Goal: Task Accomplishment & Management: Manage account settings

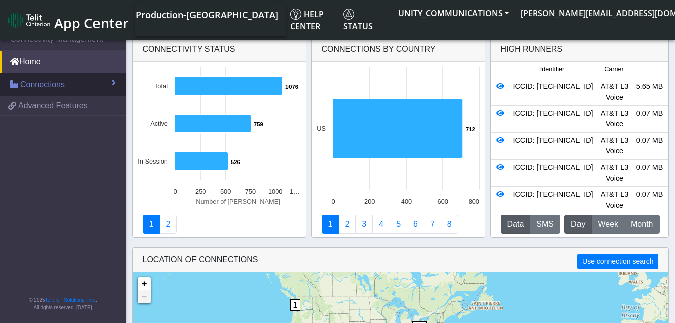
click at [74, 86] on link "Connections" at bounding box center [63, 84] width 126 height 22
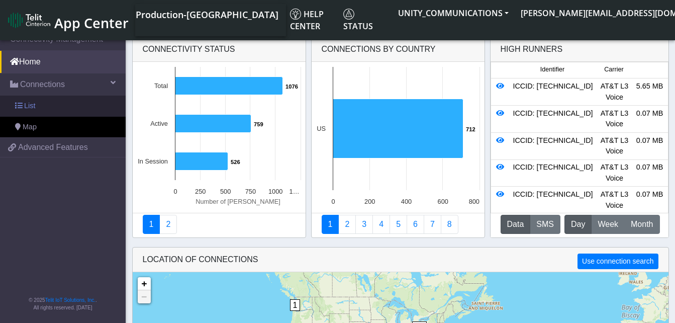
click at [73, 97] on link "List" at bounding box center [63, 106] width 126 height 21
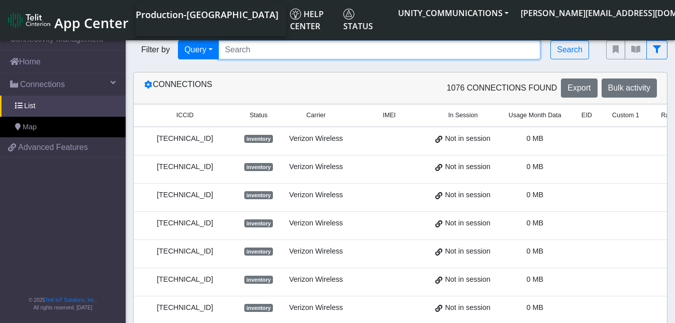
click at [264, 51] on input "Search..." at bounding box center [380, 49] width 322 height 19
paste input "8901 4104 2736 6314 1714"
click at [263, 51] on input "89014104 273663141714" at bounding box center [380, 49] width 322 height 19
click at [319, 49] on input "89014104273663141714" at bounding box center [380, 49] width 322 height 19
type input "89014104273663141714"
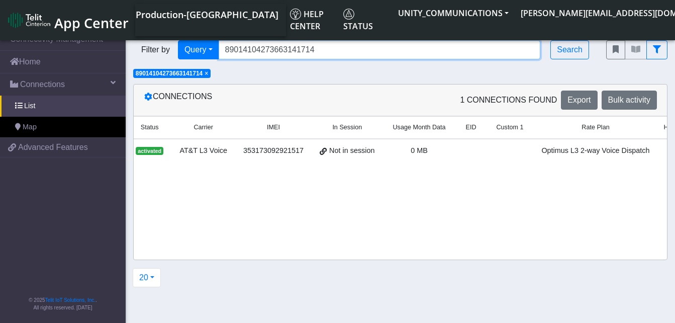
scroll to position [0, 193]
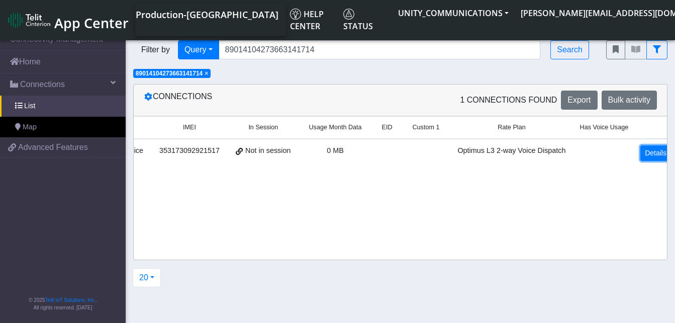
click at [641, 154] on link "Details" at bounding box center [656, 153] width 31 height 16
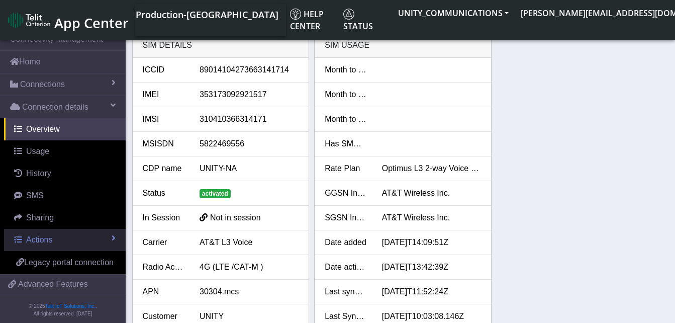
click at [46, 238] on span "Actions" at bounding box center [39, 239] width 26 height 9
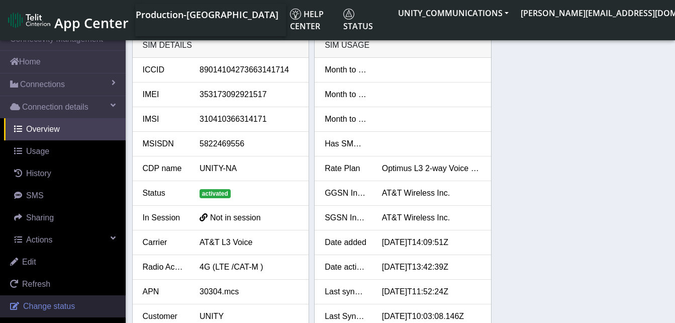
click at [39, 299] on link "Change status" at bounding box center [63, 306] width 126 height 22
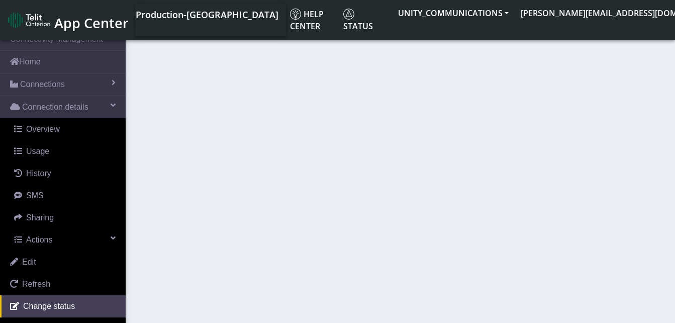
select select "activated"
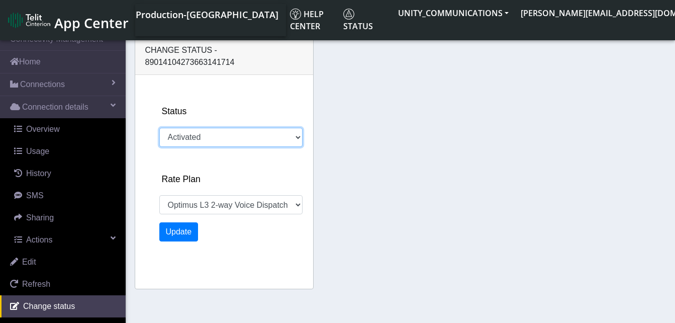
click at [187, 128] on select "Activated Deactivated" at bounding box center [230, 137] width 143 height 19
select select "962: 18646"
select select "deactivated"
click at [159, 128] on select "Activated Deactivated" at bounding box center [230, 137] width 143 height 19
select select "1443: 18646"
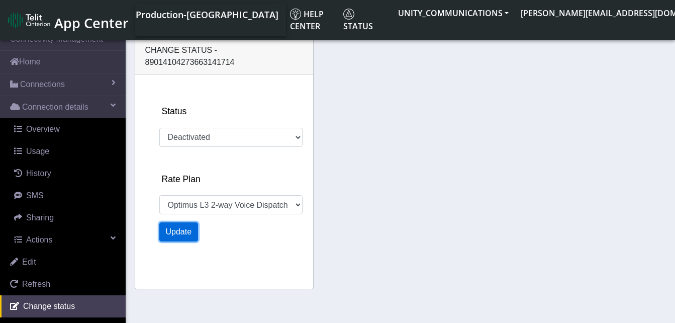
click at [178, 222] on button "Update" at bounding box center [178, 231] width 39 height 19
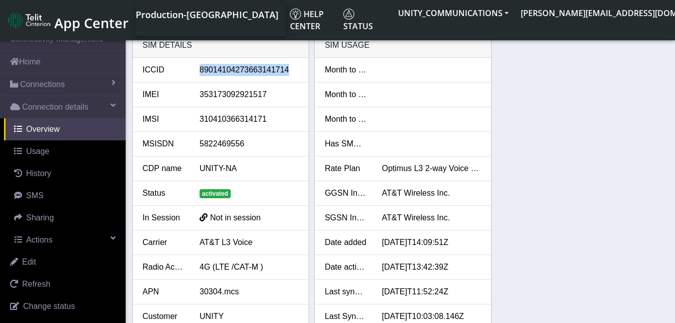
drag, startPoint x: 287, startPoint y: 70, endPoint x: 198, endPoint y: 78, distance: 88.9
click at [198, 78] on li "ICCID [TECHNICAL_ID]" at bounding box center [221, 70] width 176 height 25
copy div "89014104273663141714"
